Goal: Information Seeking & Learning: Compare options

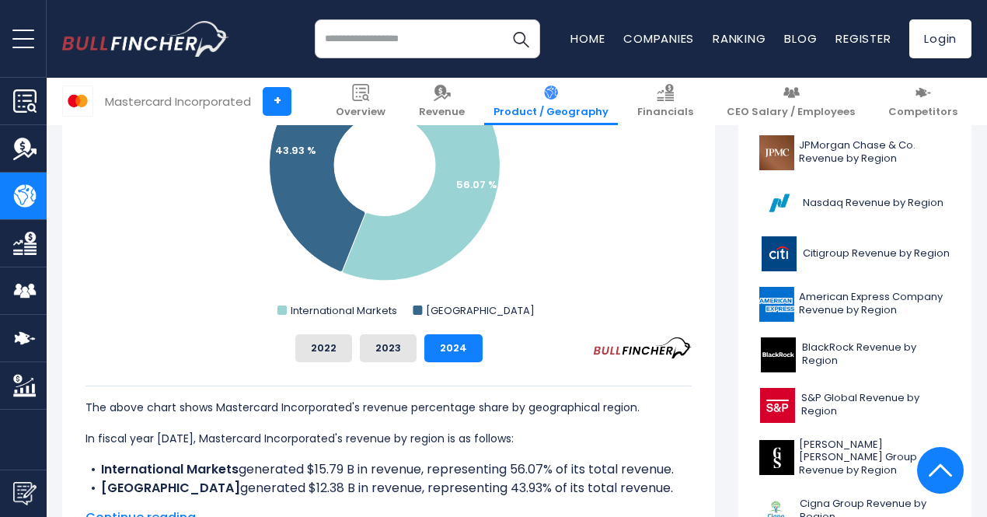
scroll to position [389, 0]
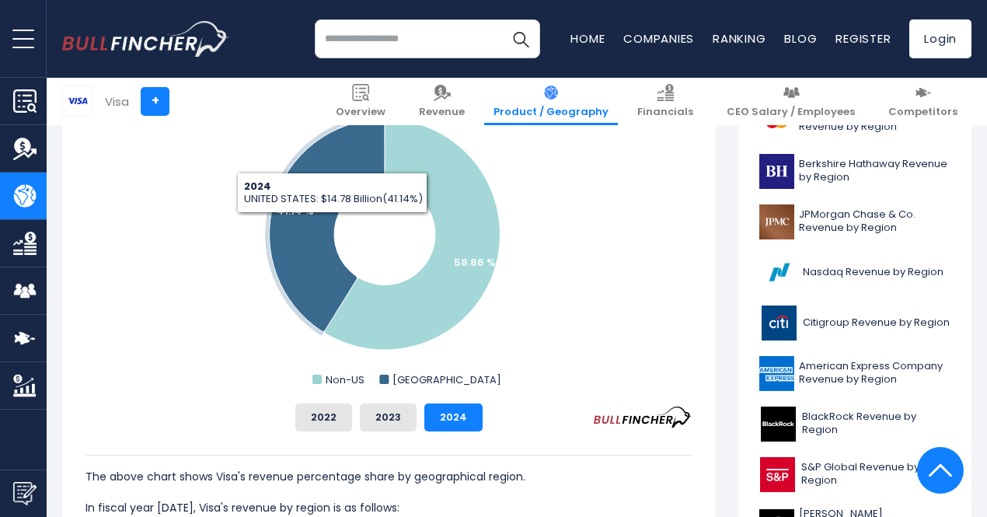
scroll to position [155, 0]
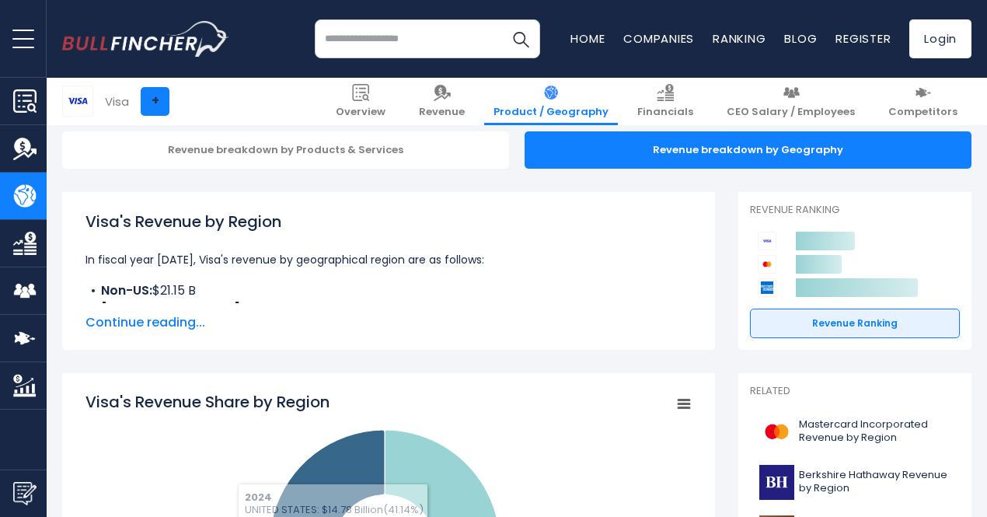
click at [145, 107] on link "+" at bounding box center [155, 101] width 29 height 29
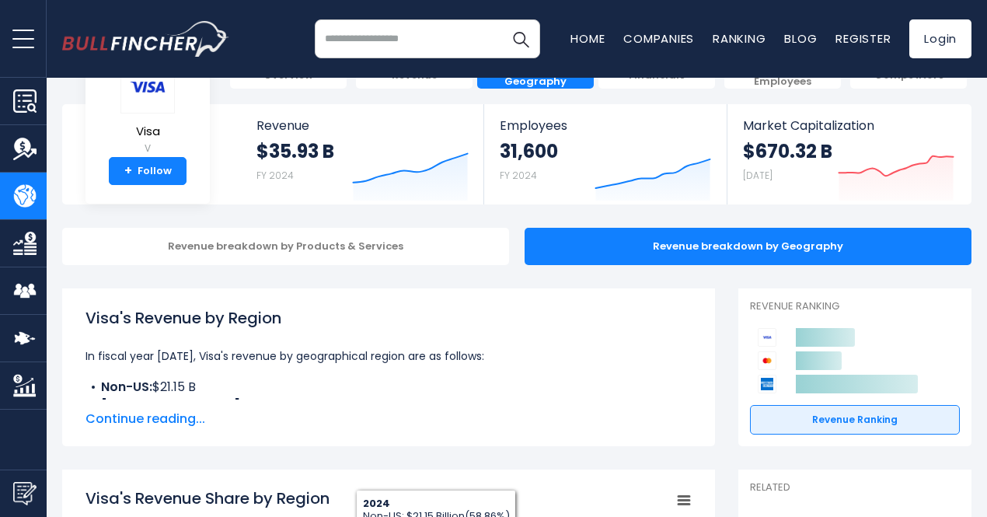
scroll to position [0, 0]
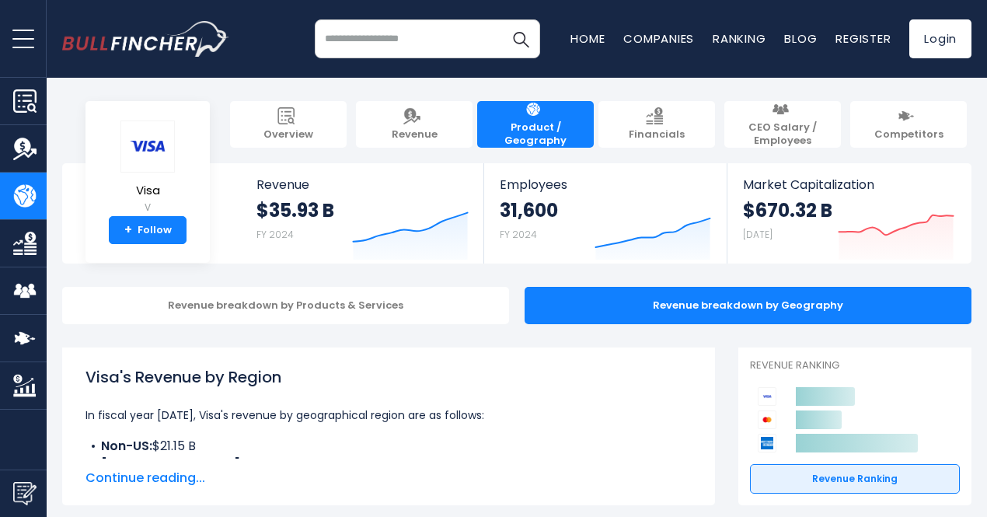
click at [759, 417] on img at bounding box center [767, 419] width 19 height 19
click at [378, 40] on input "search" at bounding box center [427, 38] width 225 height 39
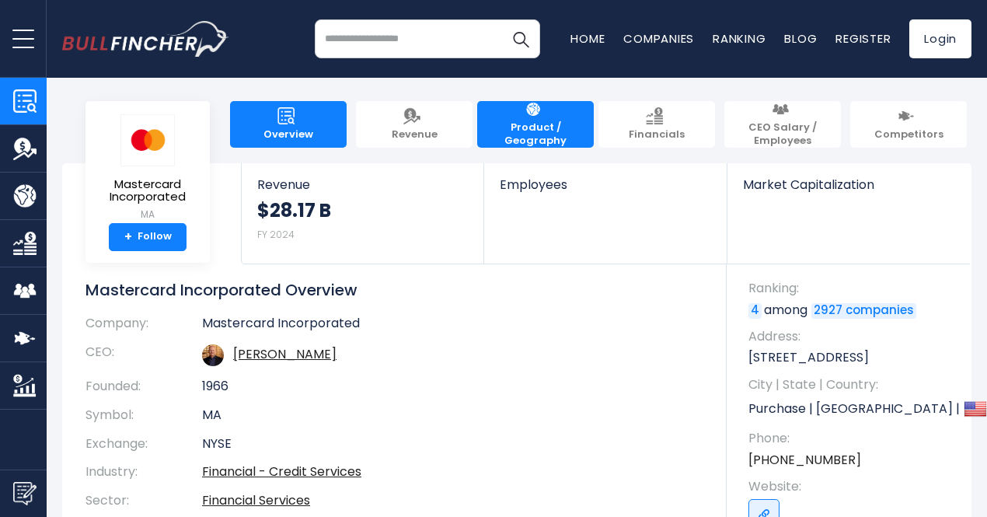
click at [534, 136] on span "Product / Geography" at bounding box center [535, 134] width 101 height 26
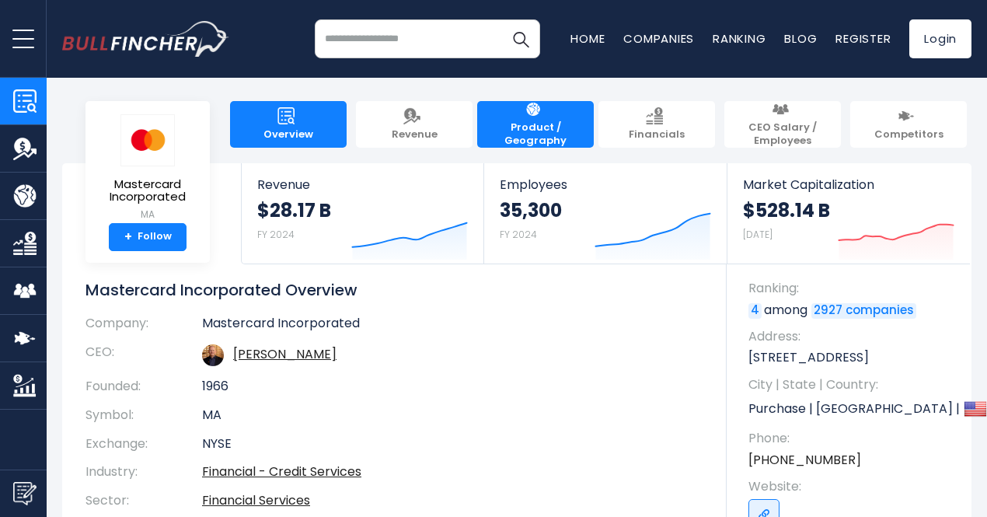
click at [519, 103] on link "Product / Geography" at bounding box center [535, 124] width 117 height 47
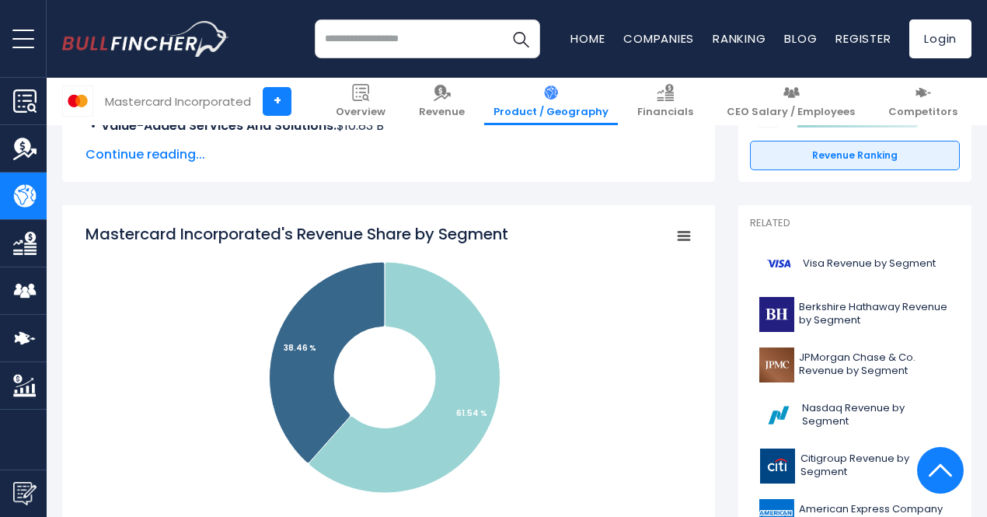
scroll to position [311, 0]
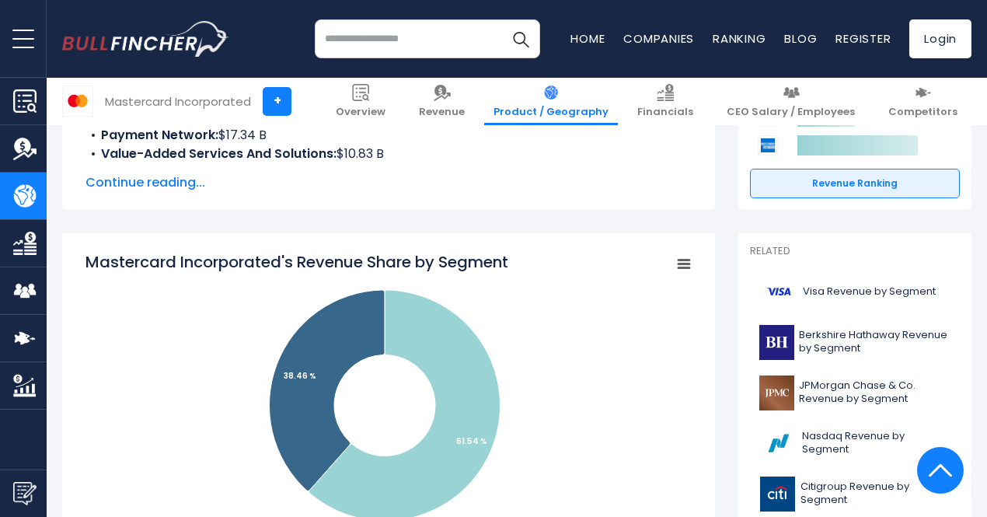
click at [679, 264] on icon "Mastercard Incorporated's Revenue Share by Segment" at bounding box center [684, 264] width 11 height 8
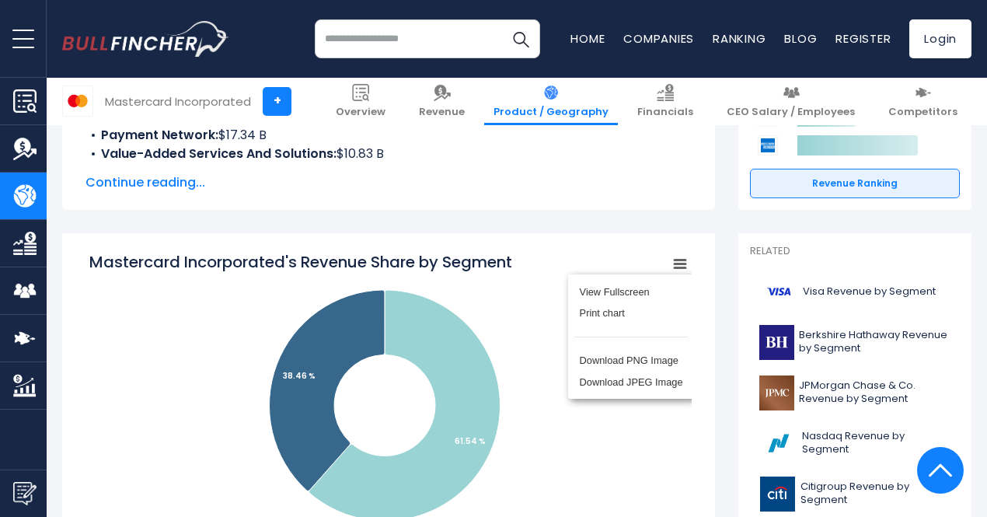
click at [669, 257] on div "View Fullscreen Print chart Download PNG Image Download JPEG Image" at bounding box center [631, 337] width 169 height 168
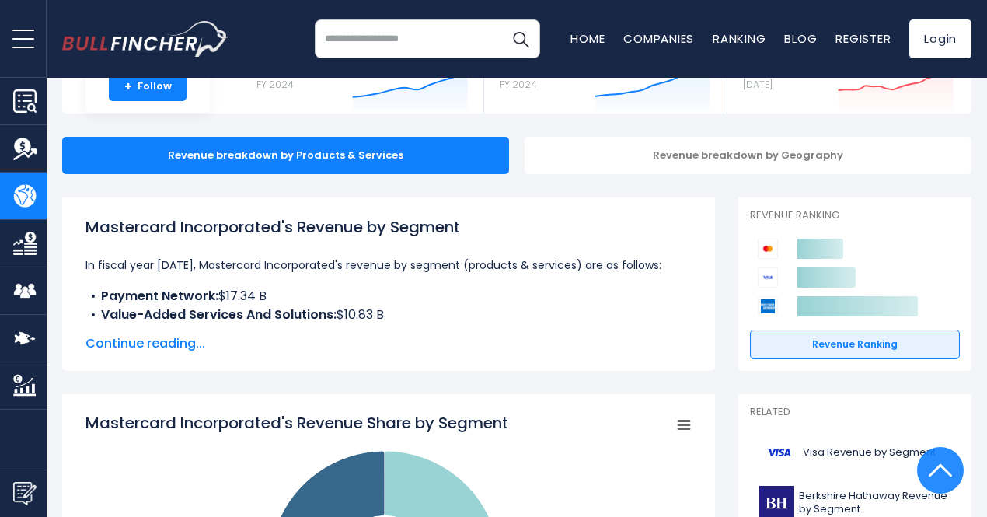
scroll to position [0, 0]
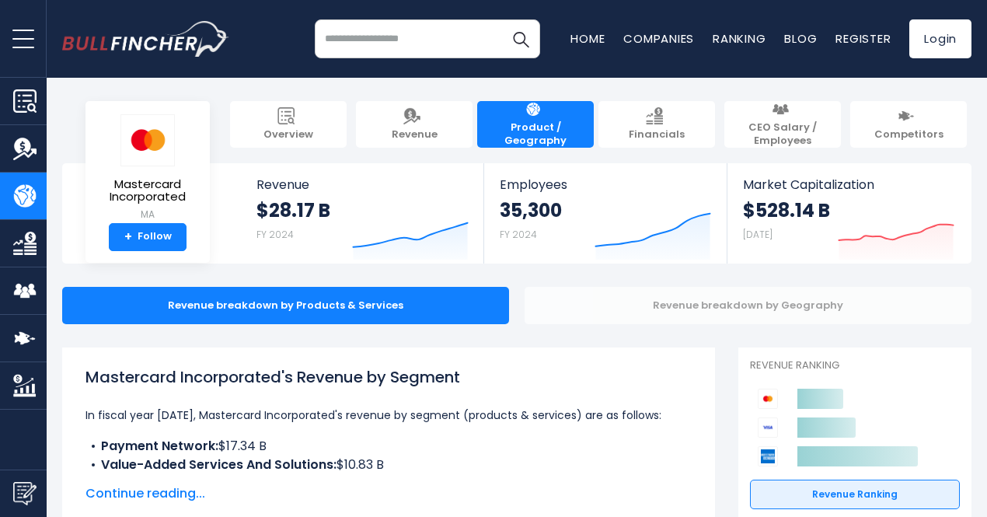
click at [610, 306] on div "Revenue breakdown by Geography" at bounding box center [748, 305] width 447 height 37
click at [597, 314] on div "Revenue breakdown by Geography" at bounding box center [748, 305] width 447 height 37
click at [551, 306] on div "Revenue breakdown by Geography" at bounding box center [748, 305] width 447 height 37
